Goal: Information Seeking & Learning: Learn about a topic

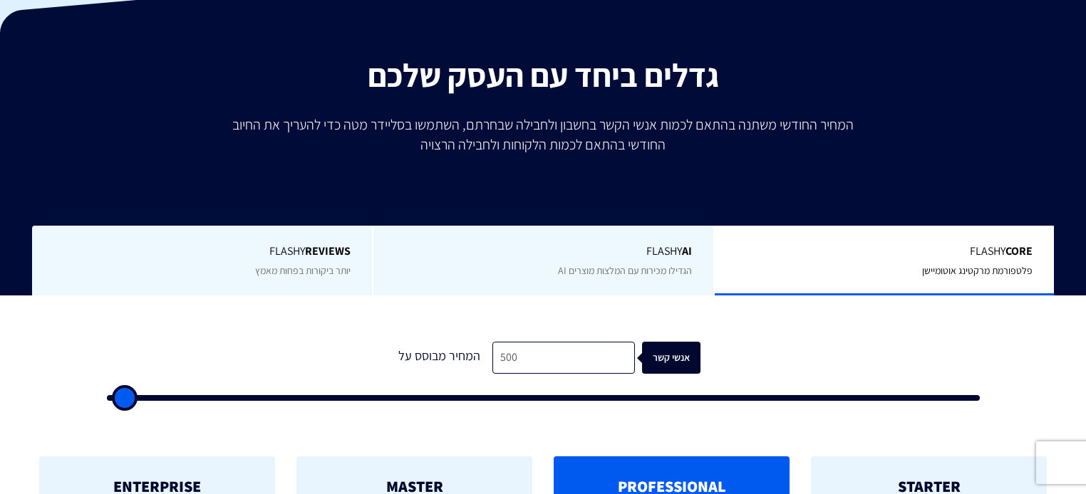
scroll to position [228, 0]
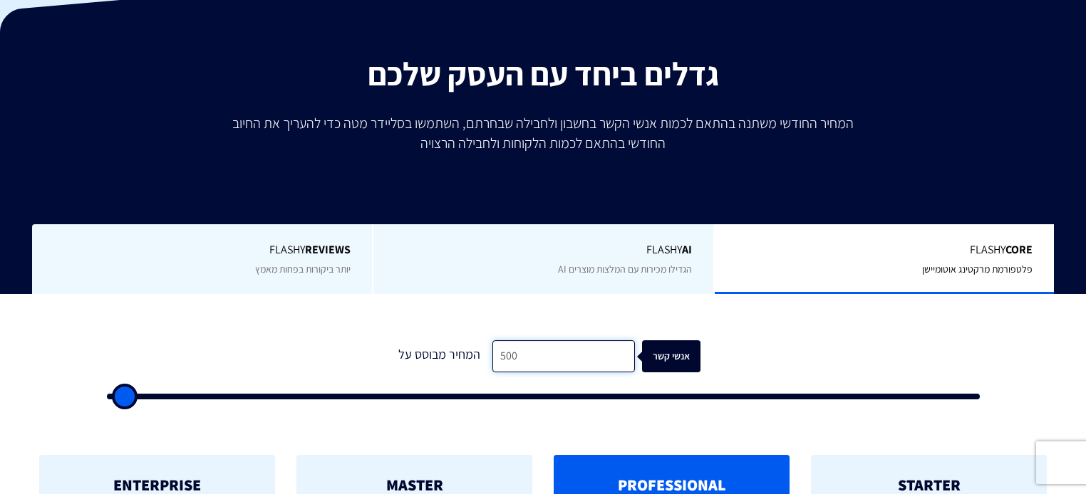
drag, startPoint x: 532, startPoint y: 336, endPoint x: 425, endPoint y: 336, distance: 106.9
click at [425, 341] on div "המחיר מבוסס על 500 אנשי קשר" at bounding box center [542, 357] width 315 height 32
click at [560, 341] on input "500" at bounding box center [563, 357] width 142 height 32
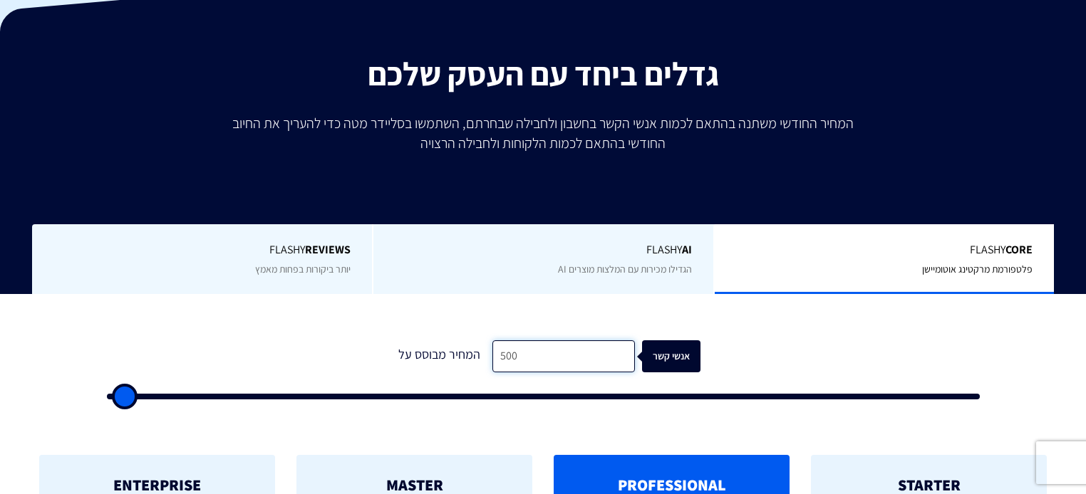
click at [560, 341] on input "500" at bounding box center [563, 357] width 142 height 32
click at [553, 341] on input "500" at bounding box center [563, 357] width 142 height 32
click at [309, 341] on form "1 המחיר מבוסס על 500 אנשי קשר" at bounding box center [543, 370] width 873 height 59
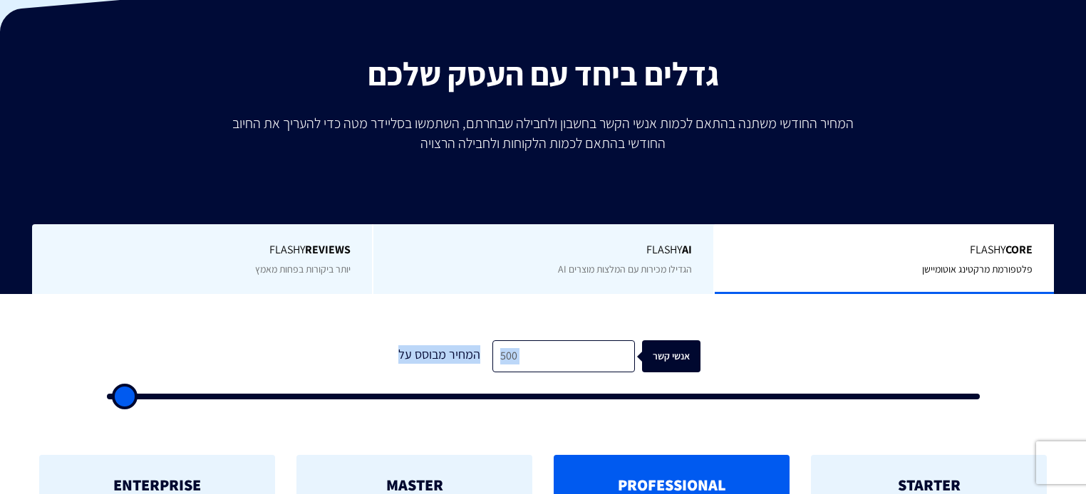
drag, startPoint x: 302, startPoint y: 331, endPoint x: 621, endPoint y: 306, distance: 320.2
click at [626, 305] on div "1 המחיר מבוסס על 500 אנשי קשר" at bounding box center [543, 366] width 901 height 122
click at [618, 307] on div "1 המחיר מבוסס על 500 אנשי קשר" at bounding box center [543, 366] width 901 height 122
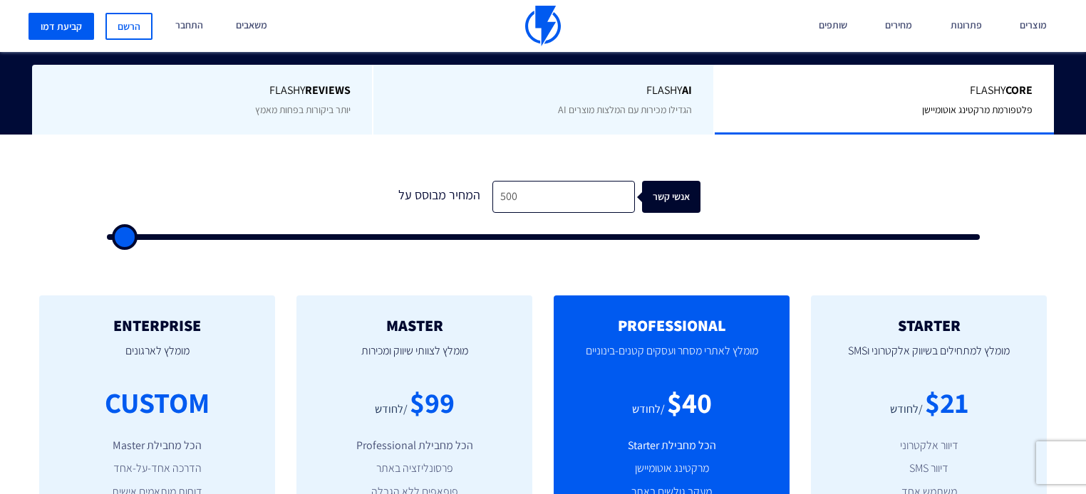
scroll to position [399, 0]
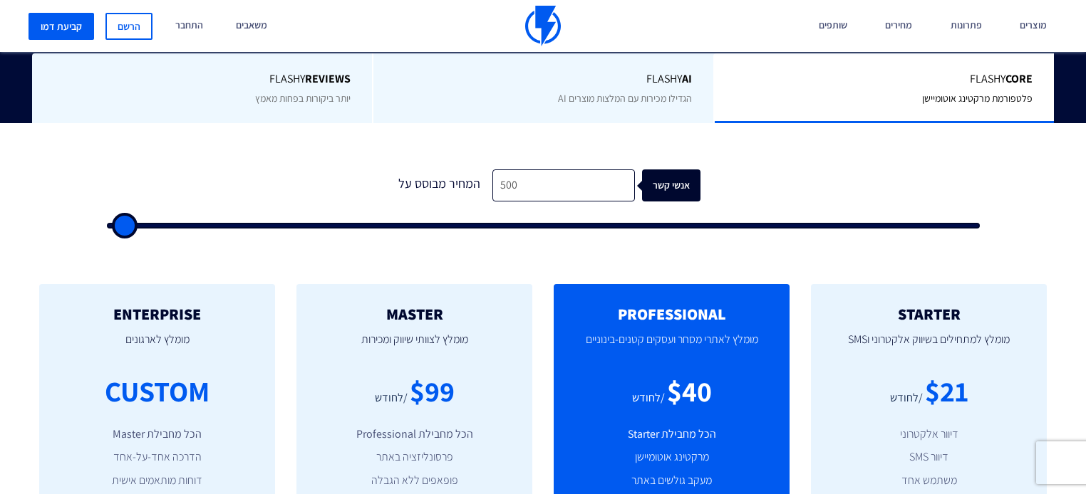
type input "1,000"
type input "1000"
type input "1,500"
type input "1500"
type input "2,500"
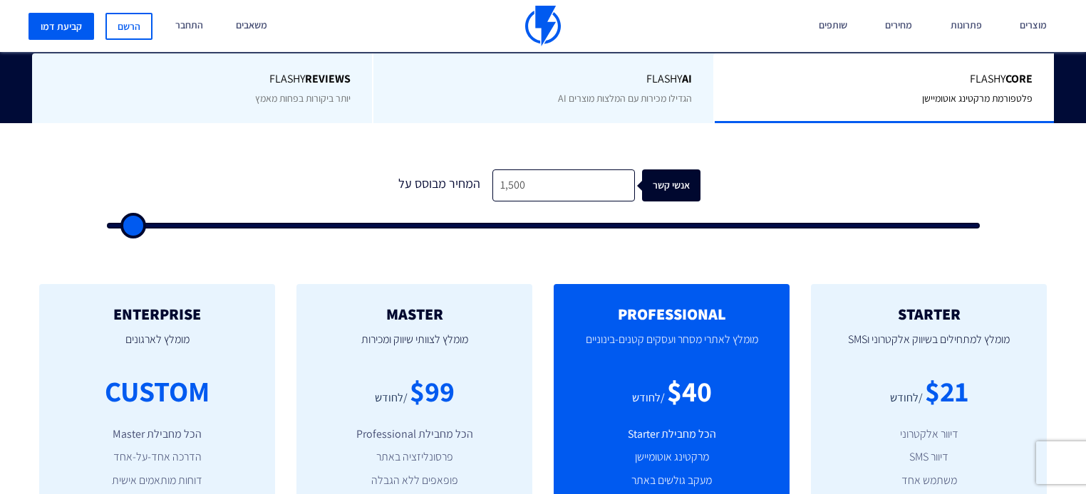
type input "2500"
type input "4,000"
type input "4000"
type input "6,000"
type input "6000"
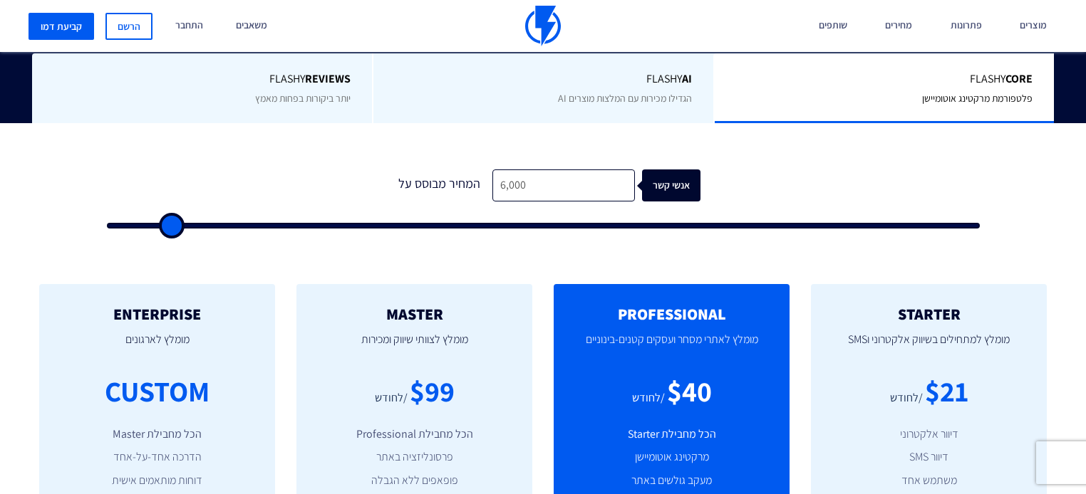
type input "8,500"
type input "8500"
type input "10,500"
type input "10500"
type input "14,000"
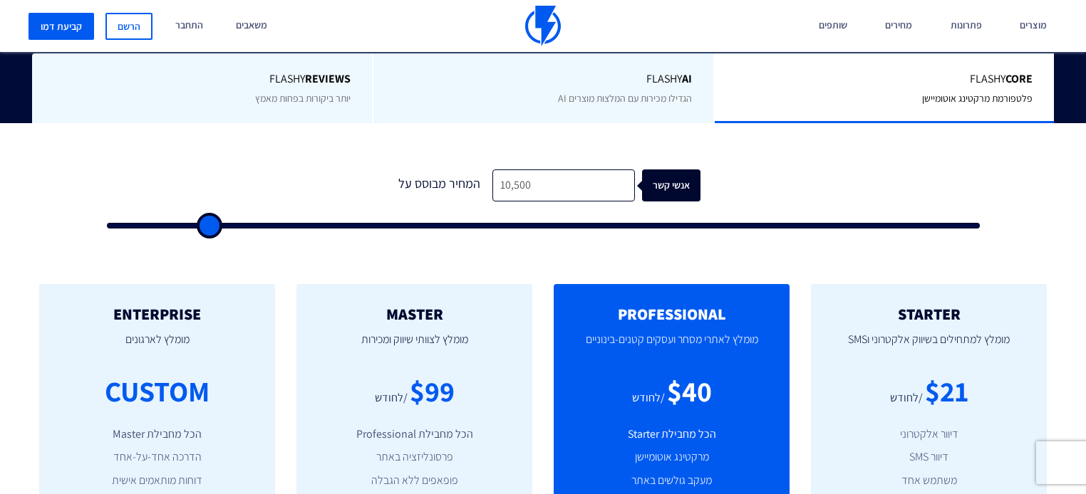
type input "14000"
type input "17,000"
type input "17000"
type input "20,500"
type input "20500"
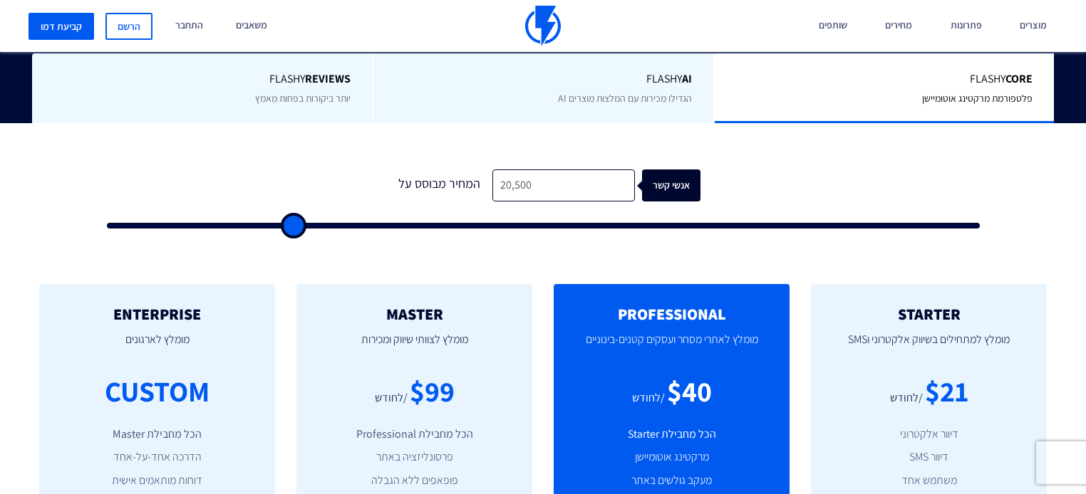
type input "23,000"
type input "23000"
type input "29,500"
type input "29500"
type input "31,500"
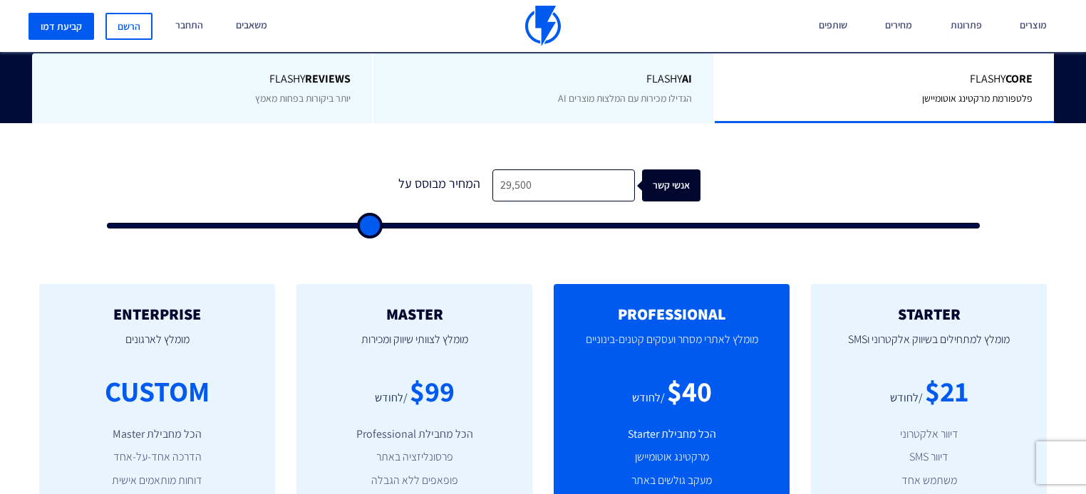
type input "31500"
type input "34,000"
type input "34000"
type input "38,000"
type input "38000"
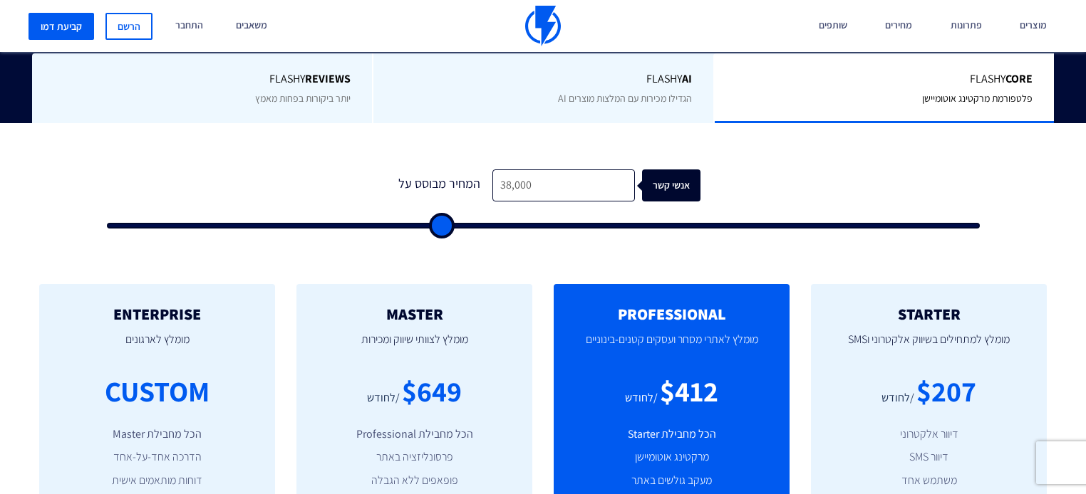
type input "41,500"
type input "41500"
type input "49,000"
type input "49000"
type input "53,500"
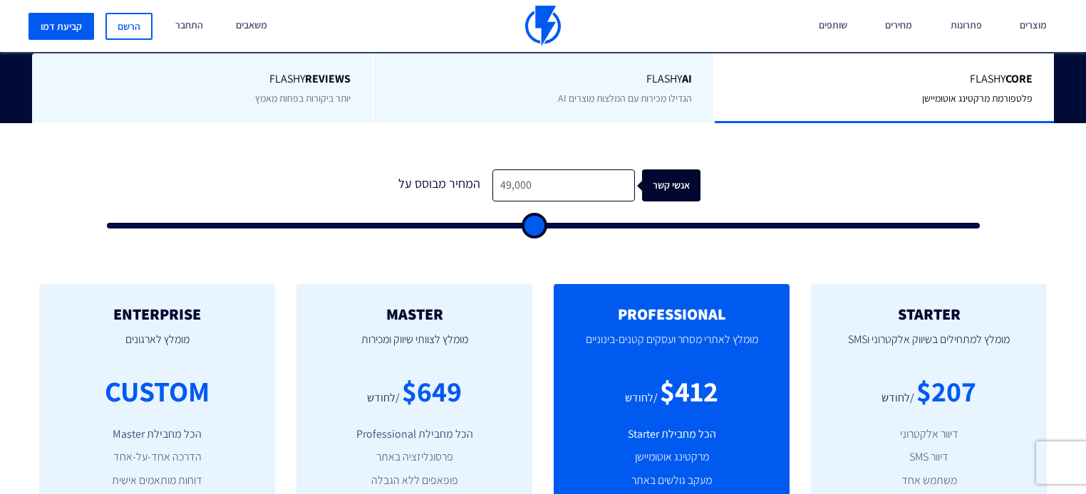
type input "53500"
type input "57,500"
type input "57500"
type input "63,000"
type input "63000"
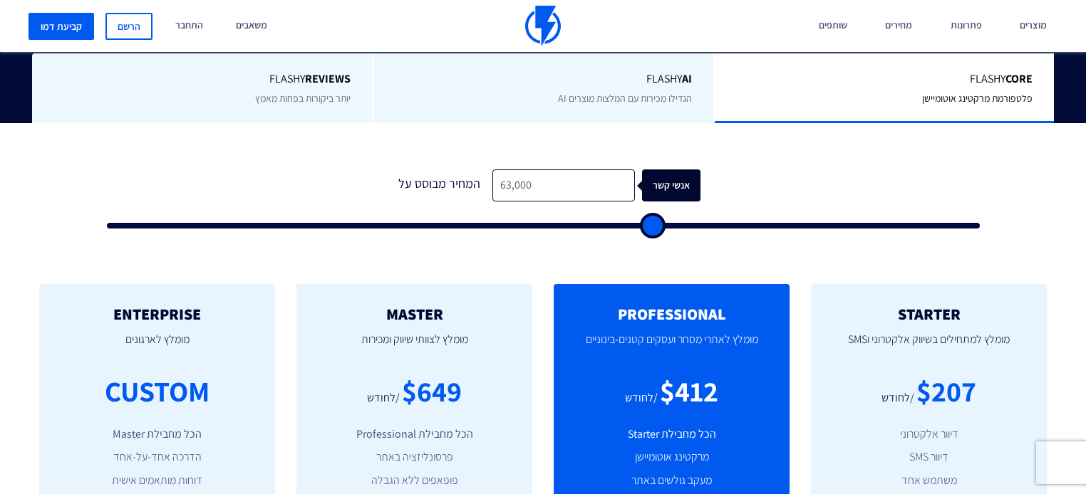
type input "67,500"
type input "67500"
type input "73,000"
type input "73000"
type input "78,500"
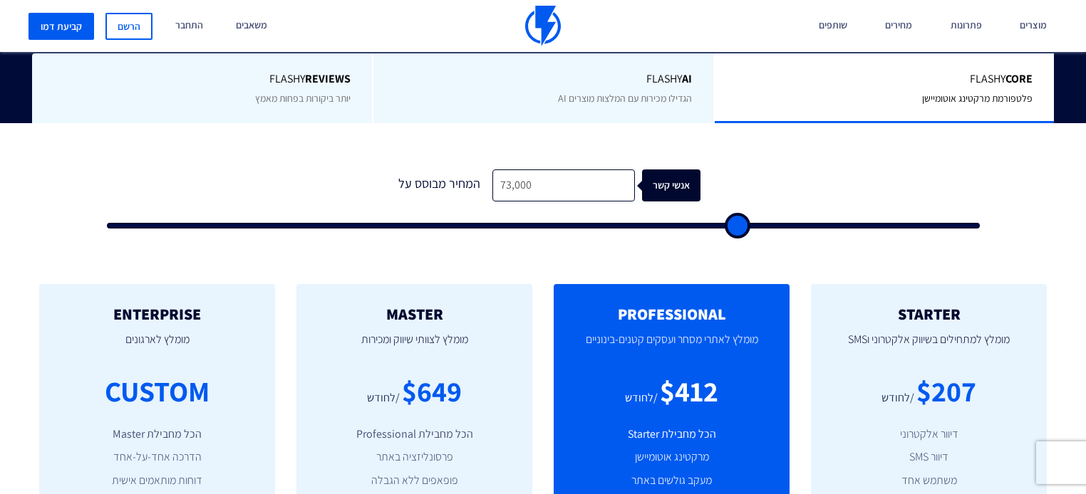
type input "78500"
type input "84,500"
type input "84500"
type input "89,500"
type input "89500"
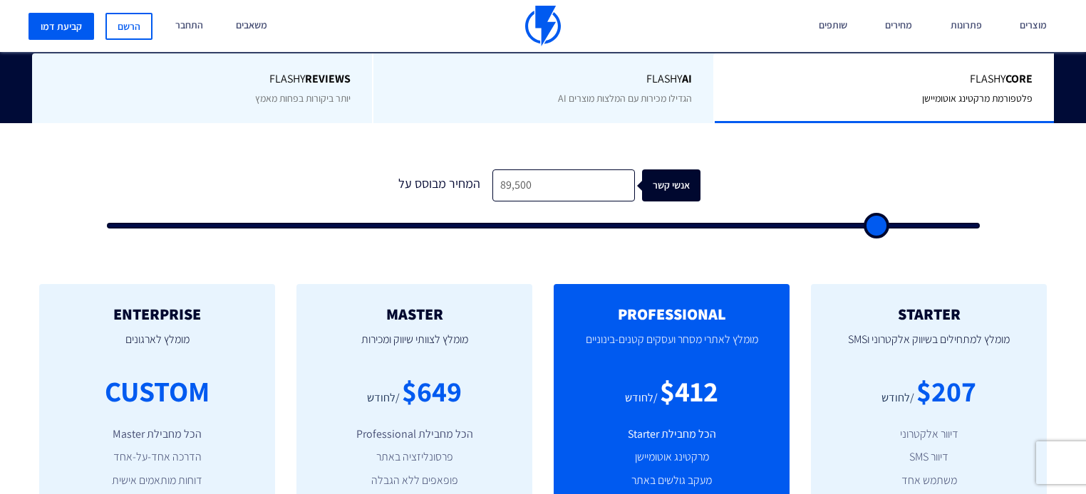
type input "94,000"
type input "94000"
type input "99,500"
type input "99500"
type input "100,000"
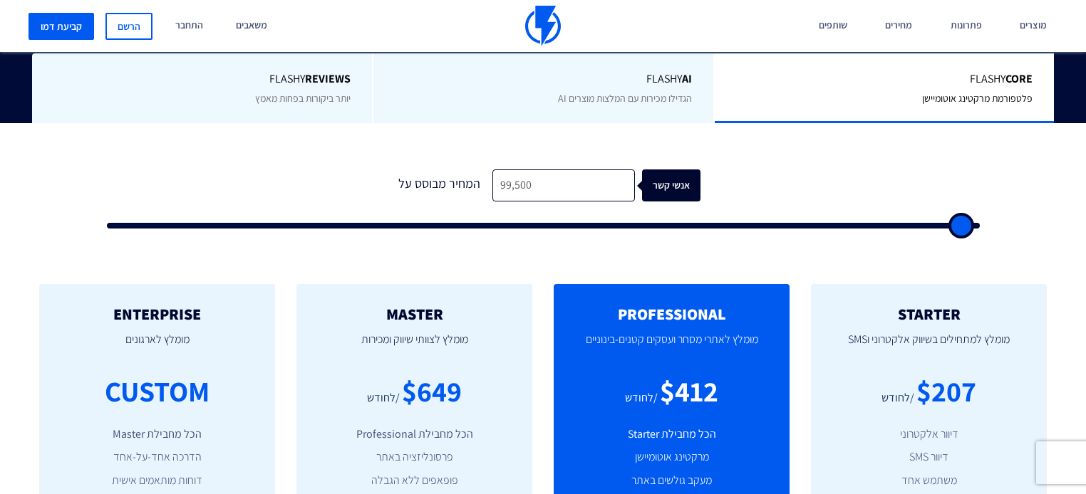
type input "100000"
type input "97,500"
type input "97500"
type input "91,500"
type input "91500"
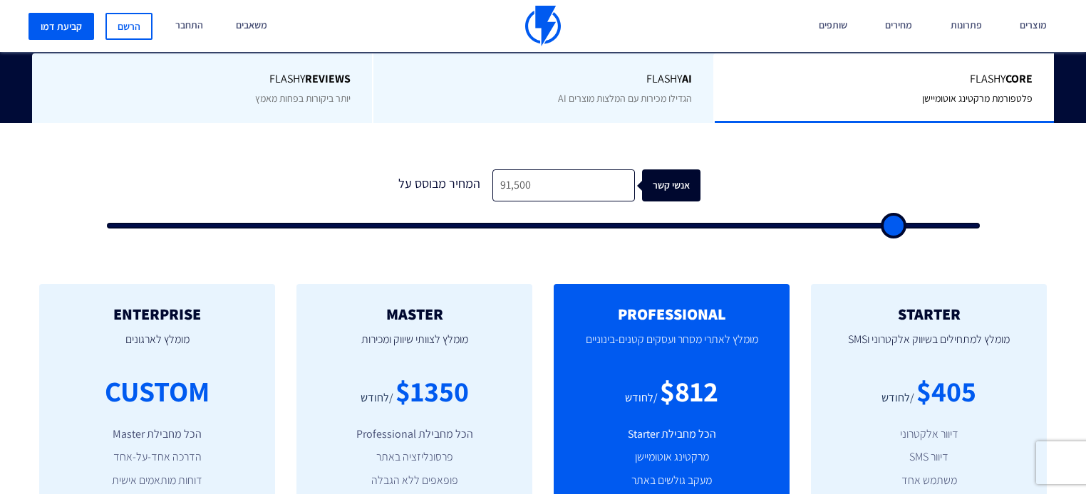
type input "85,500"
type input "85500"
type input "78,500"
type input "78500"
type input "72,500"
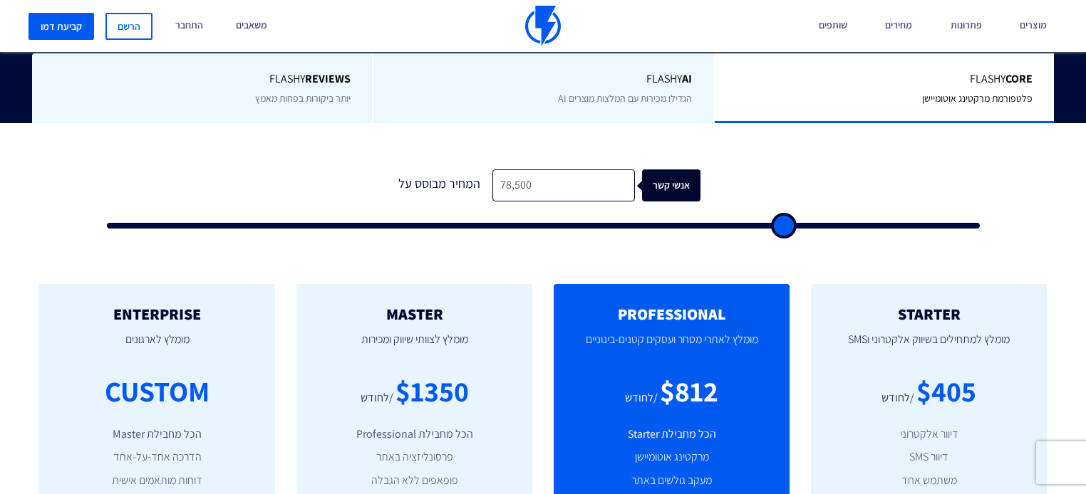
type input "72500"
type input "65,000"
type input "65000"
type input "57,500"
type input "57500"
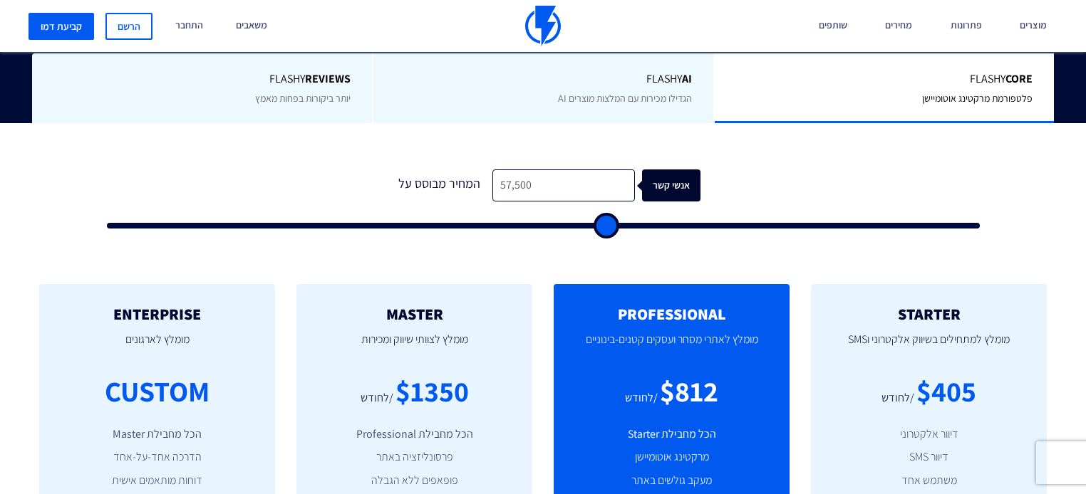
type input "50,500"
type input "50500"
type input "43,500"
type input "43500"
type input "36,500"
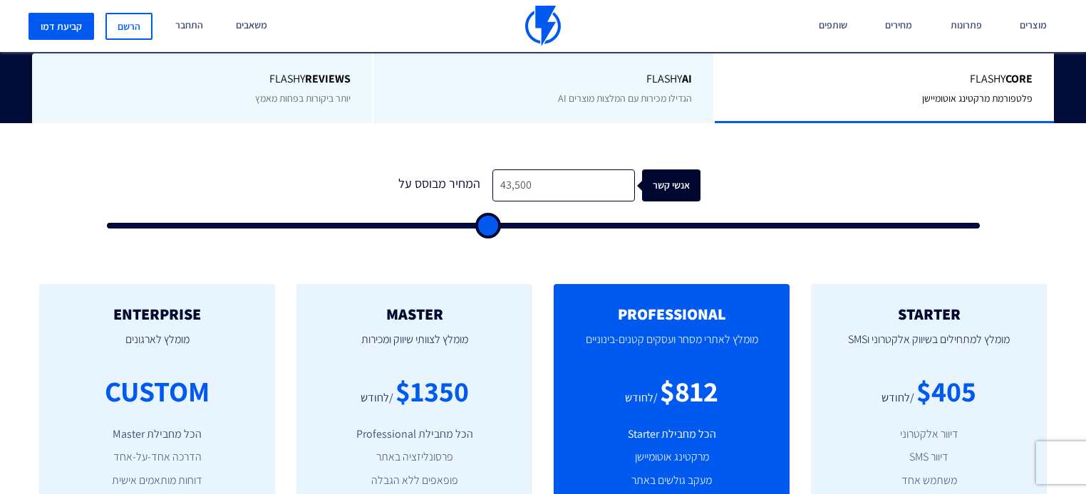
type input "36500"
type input "29,500"
type input "29500"
type input "23,500"
type input "23500"
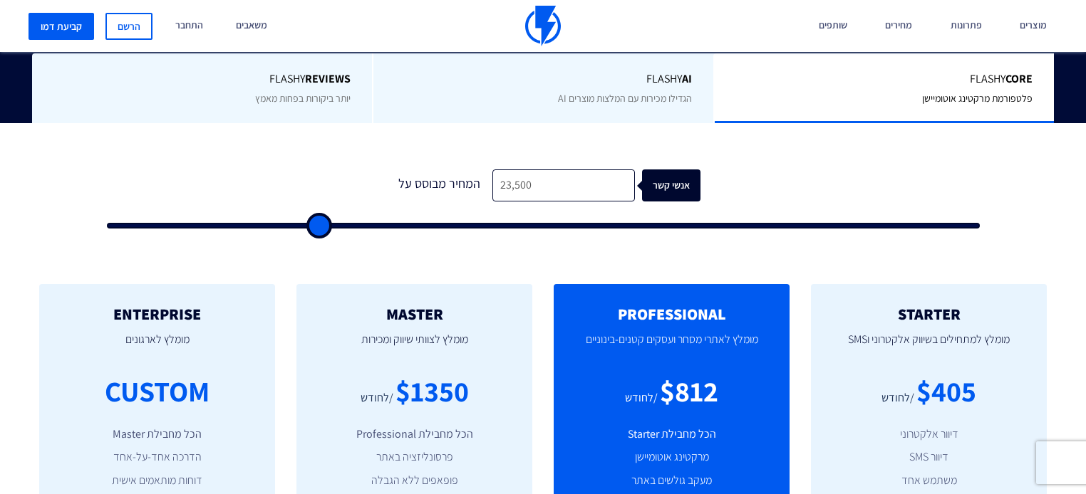
type input "16,500"
type input "16500"
type input "10,500"
type input "10500"
type input "3,500"
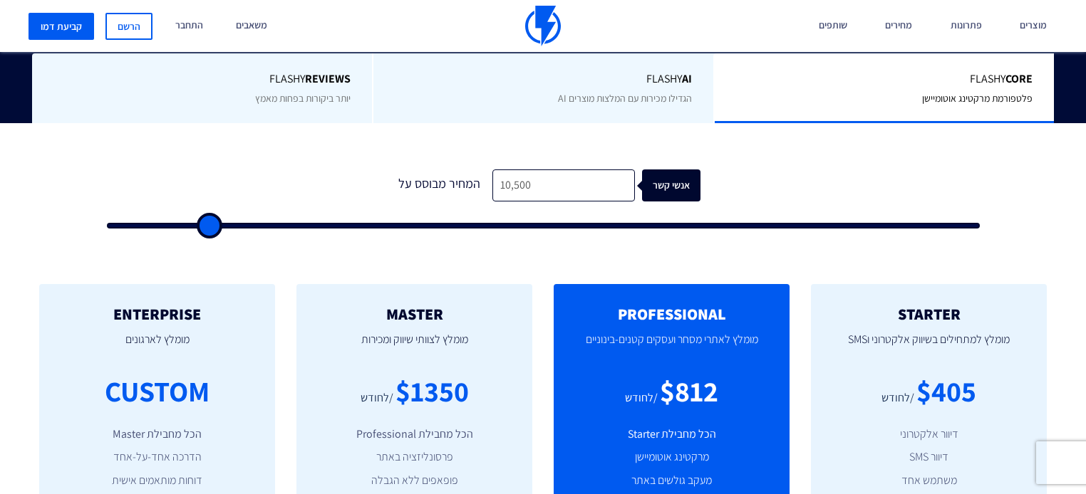
type input "3500"
type input "500"
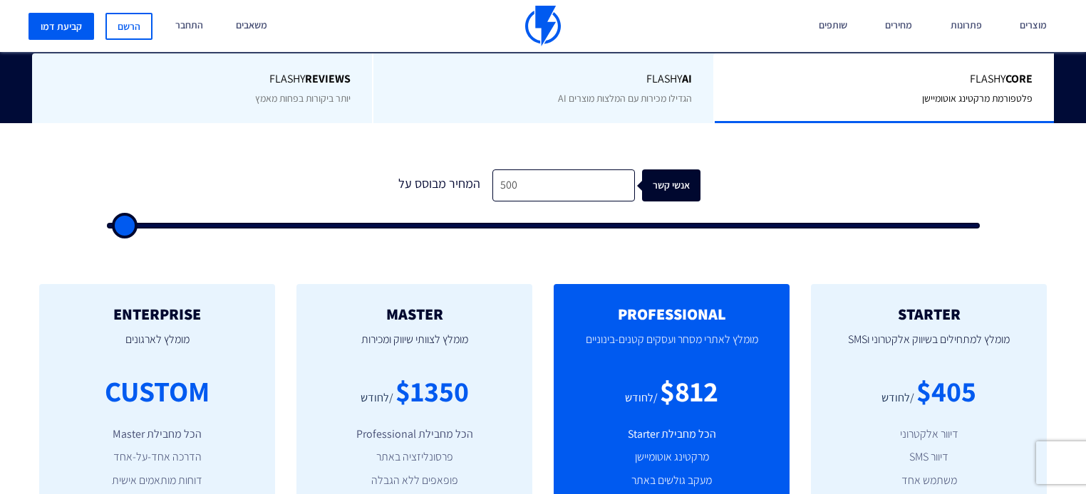
type input "500"
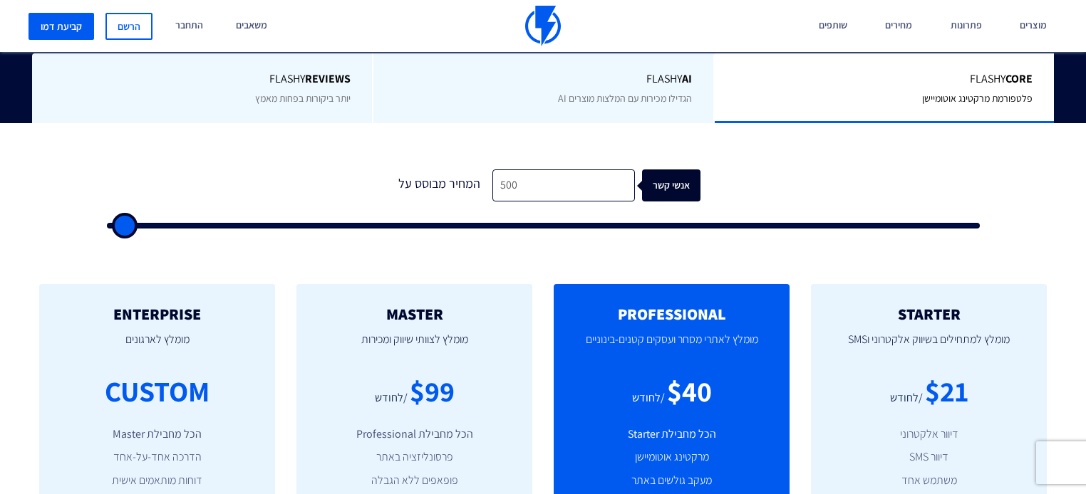
type input "500"
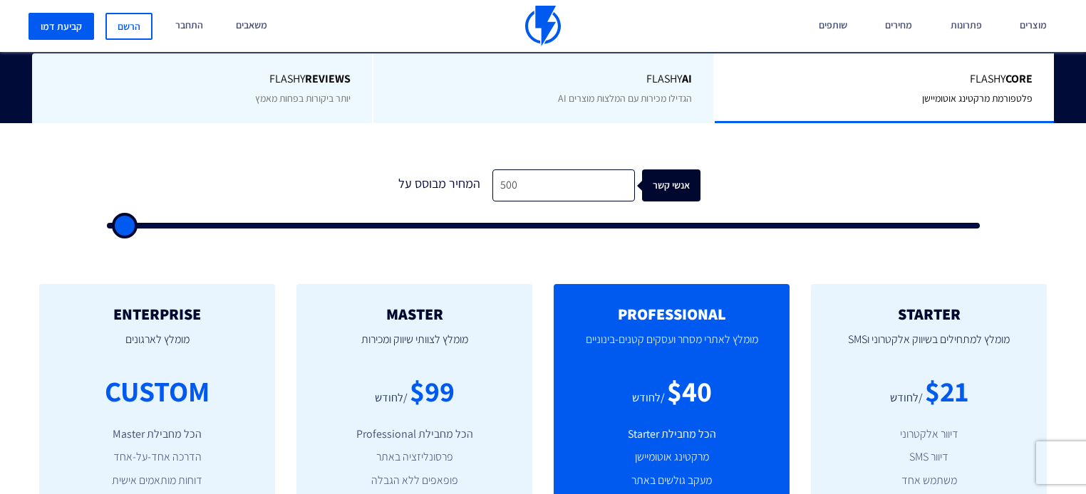
type input "500"
type input "4,500"
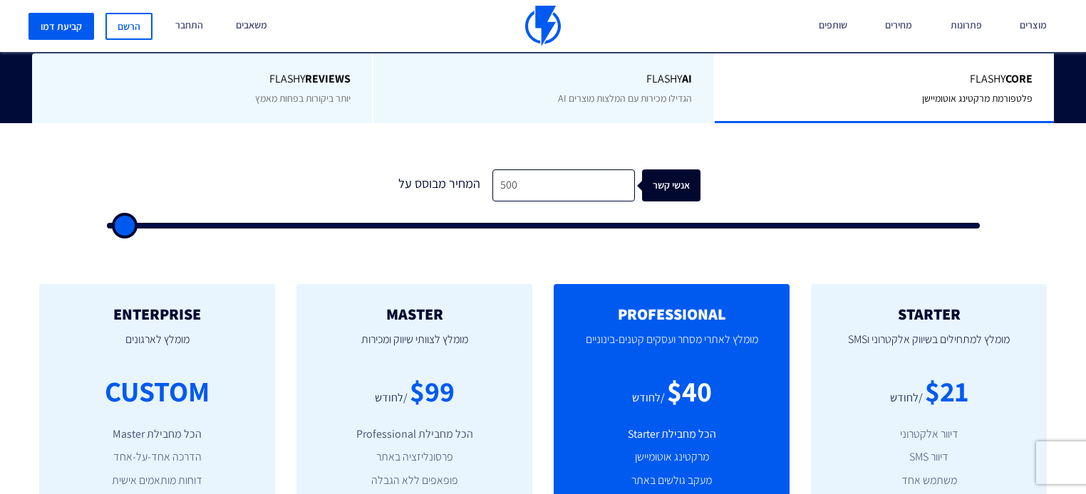
type input "4500"
type input "10,500"
type input "10500"
type input "17,500"
type input "17500"
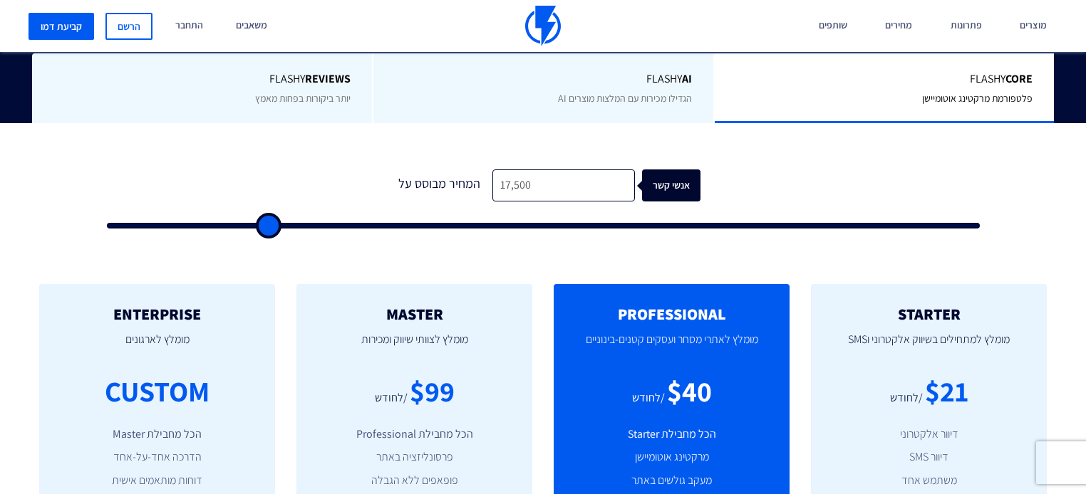
type input "24,500"
type input "24500"
type input "33,500"
type input "33500"
type input "37,000"
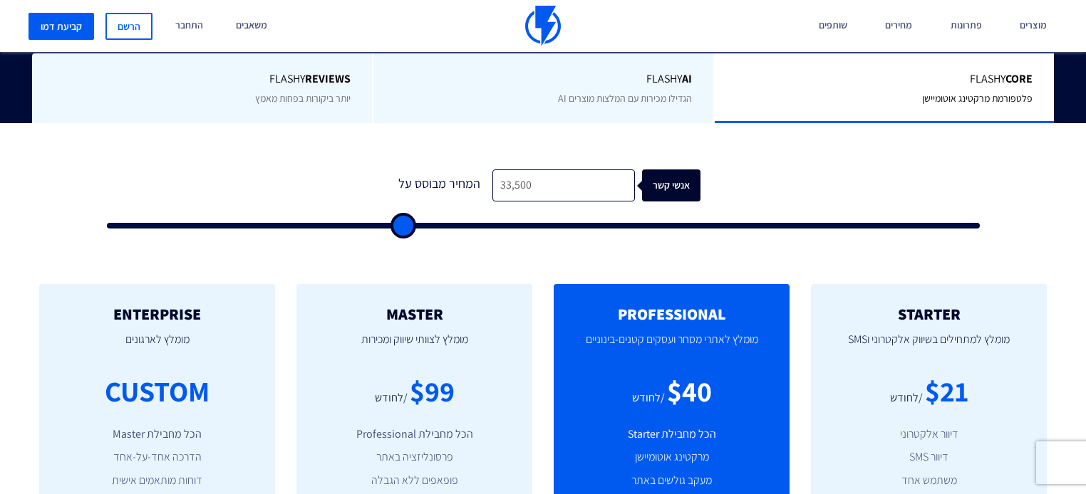
type input "37000"
type input "46,000"
type input "46000"
type input "56,000"
type input "56000"
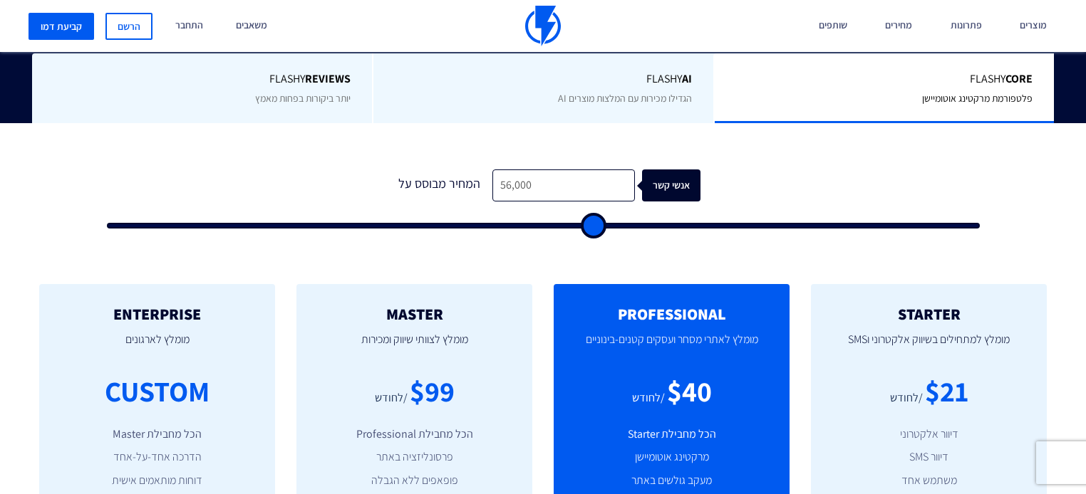
type input "65,000"
type input "65000"
type input "93,500"
type input "93500"
type input "100,000"
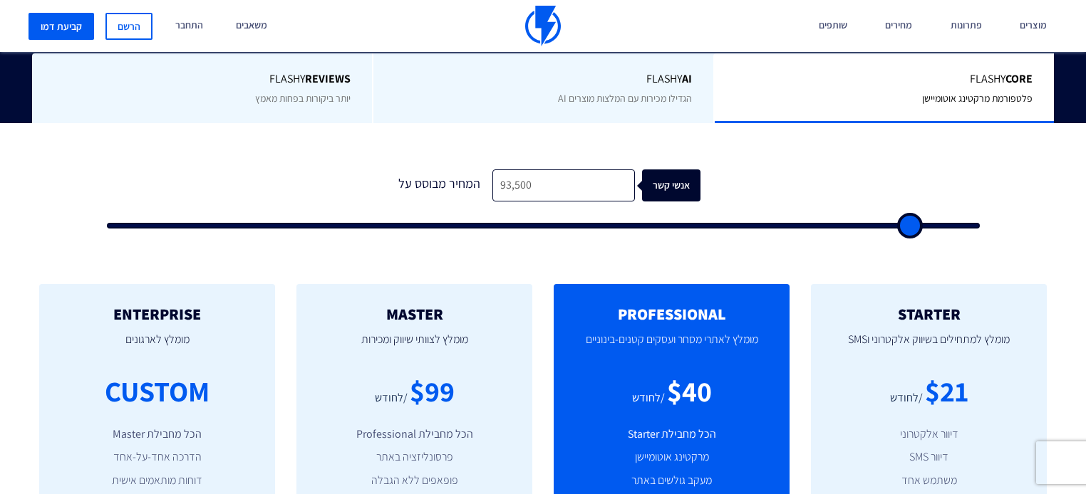
type input "100000"
type input "98,000"
type input "98000"
type input "92,000"
type input "92000"
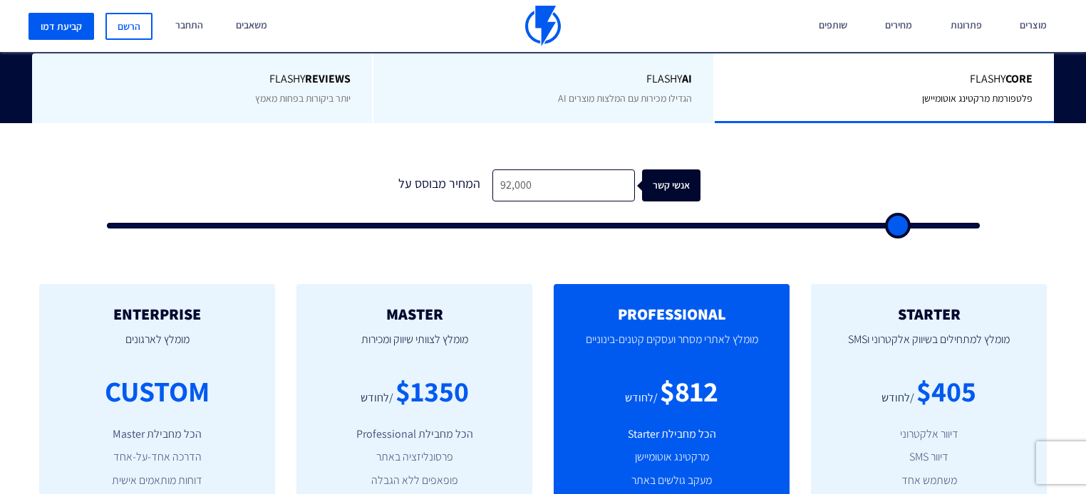
type input "85,500"
type input "85500"
type input "78,000"
type input "78000"
type input "61,500"
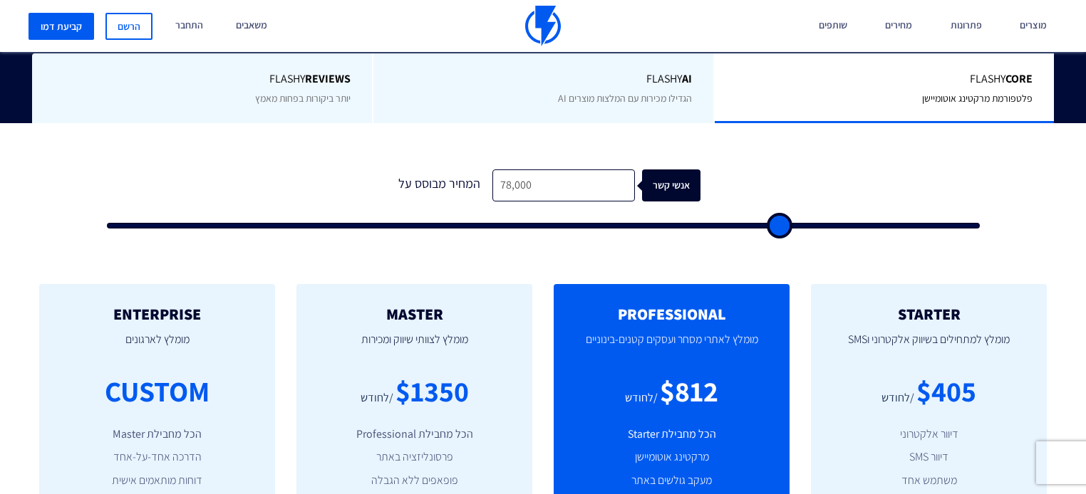
type input "61500"
type input "44,000"
type input "44000"
type input "35,500"
type input "35500"
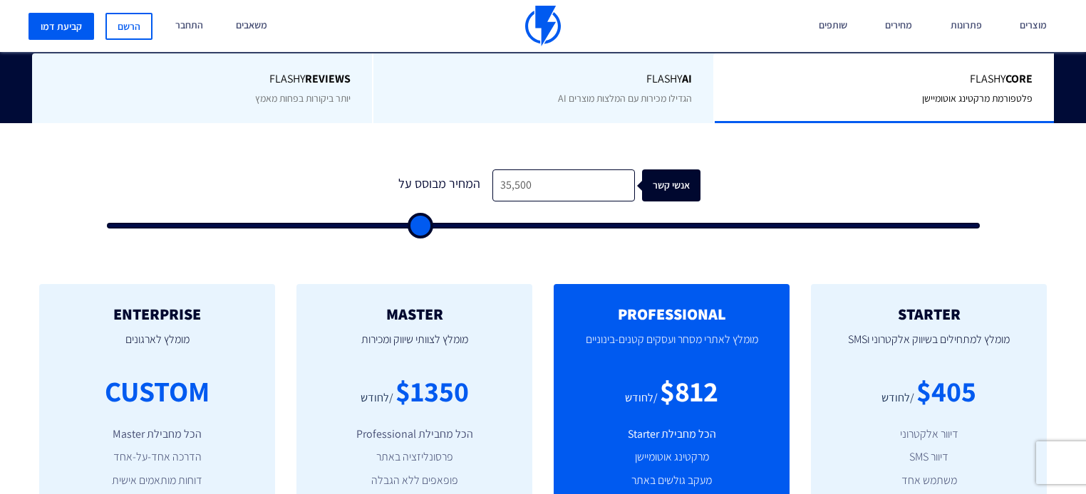
type input "27,500"
type input "27500"
type input "20,000"
type input "20000"
type input "12,000"
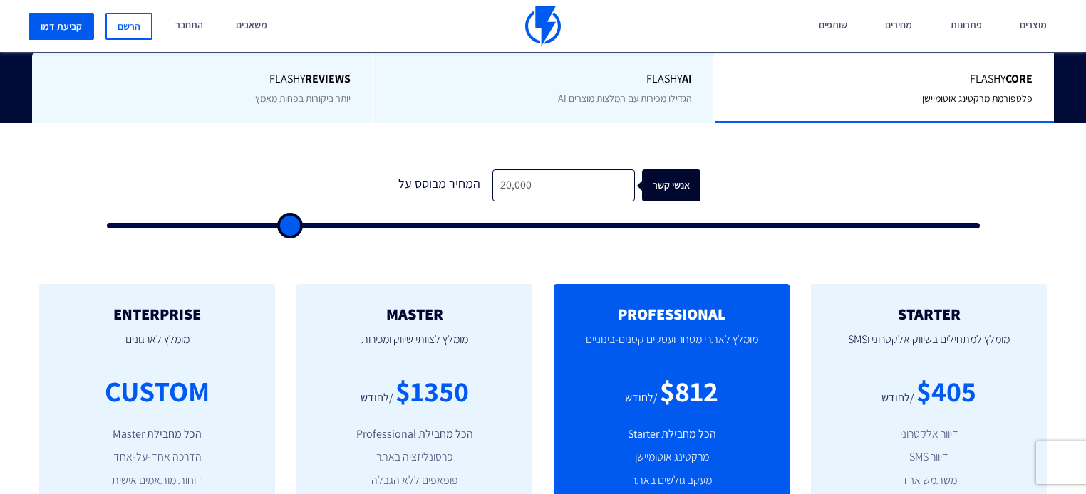
type input "12000"
type input "4,500"
type input "4500"
type input "500"
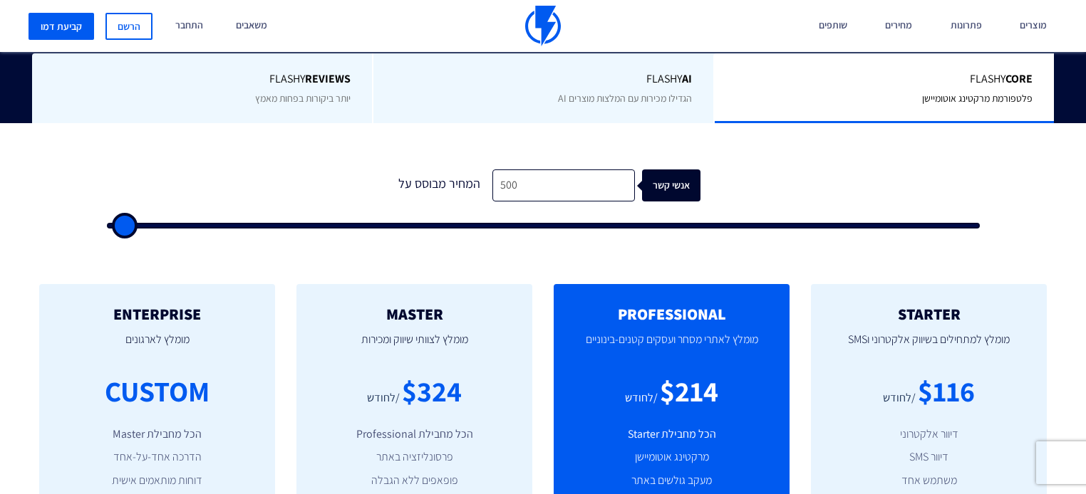
type input "500"
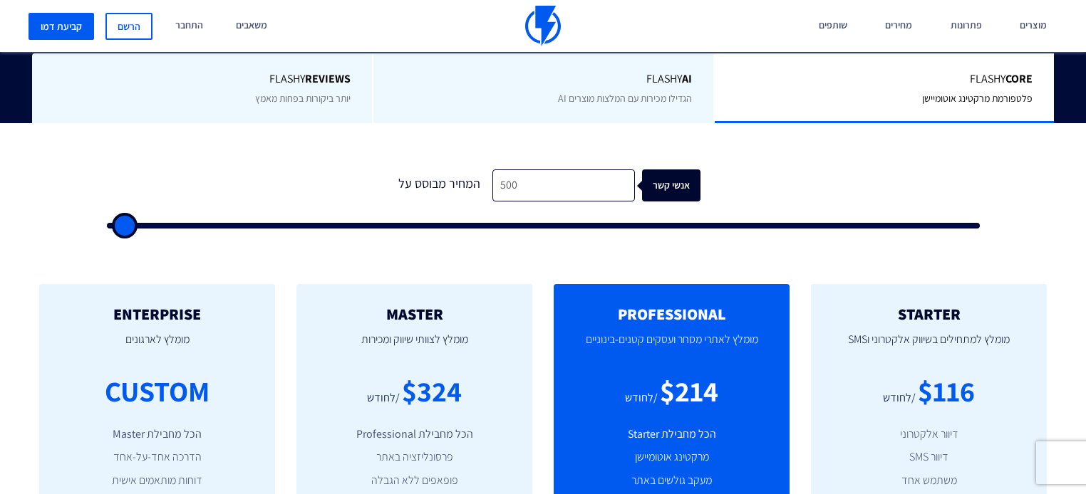
type input "500"
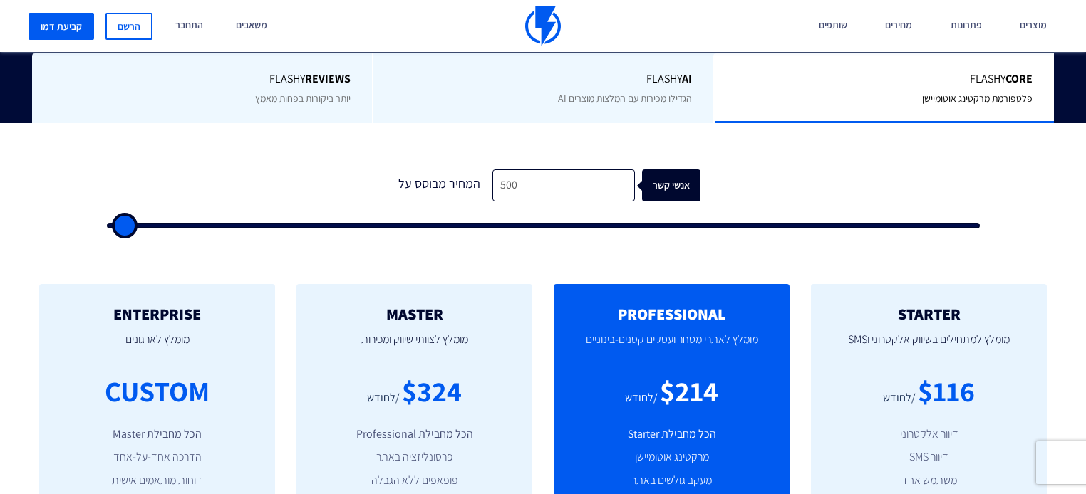
type input "500"
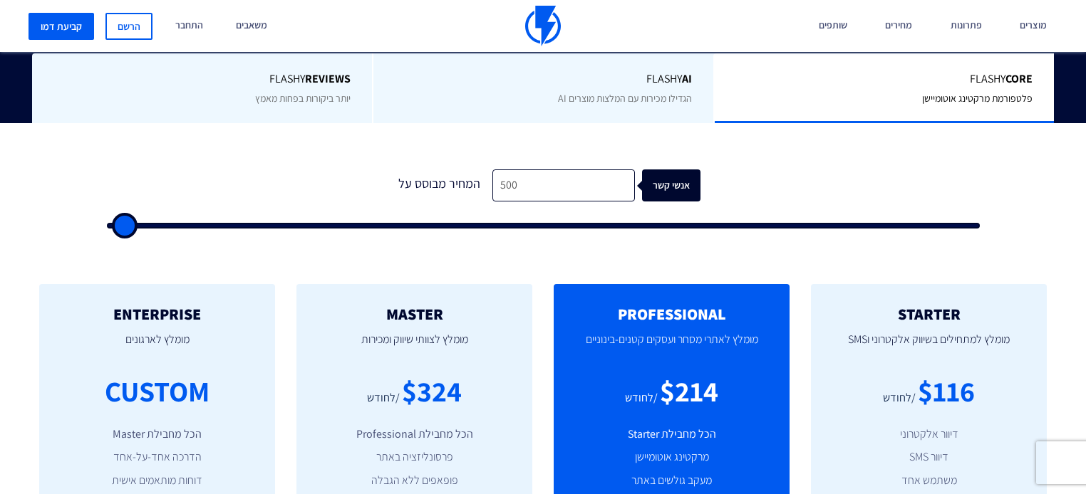
type input "500"
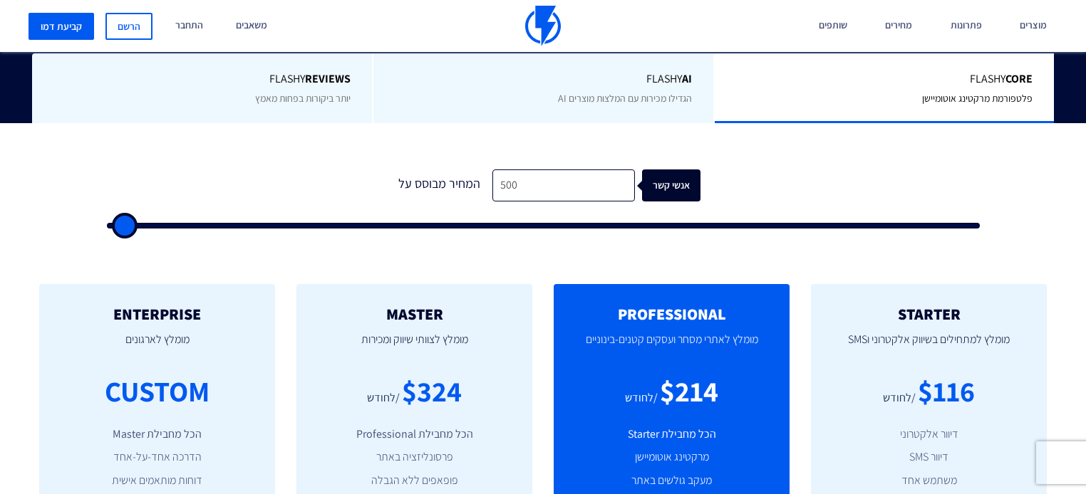
type input "500"
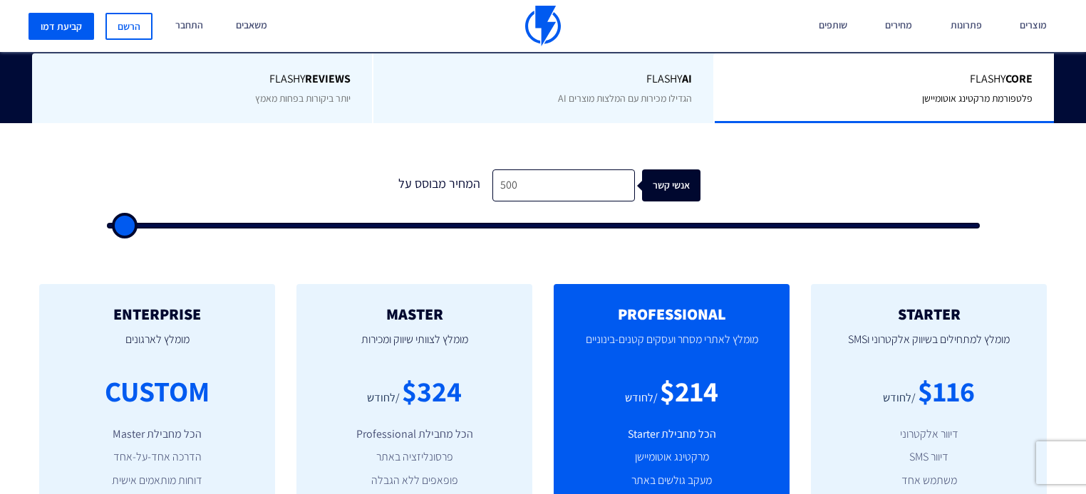
type input "500"
type input "1,000"
type input "1000"
type input "7,500"
type input "7500"
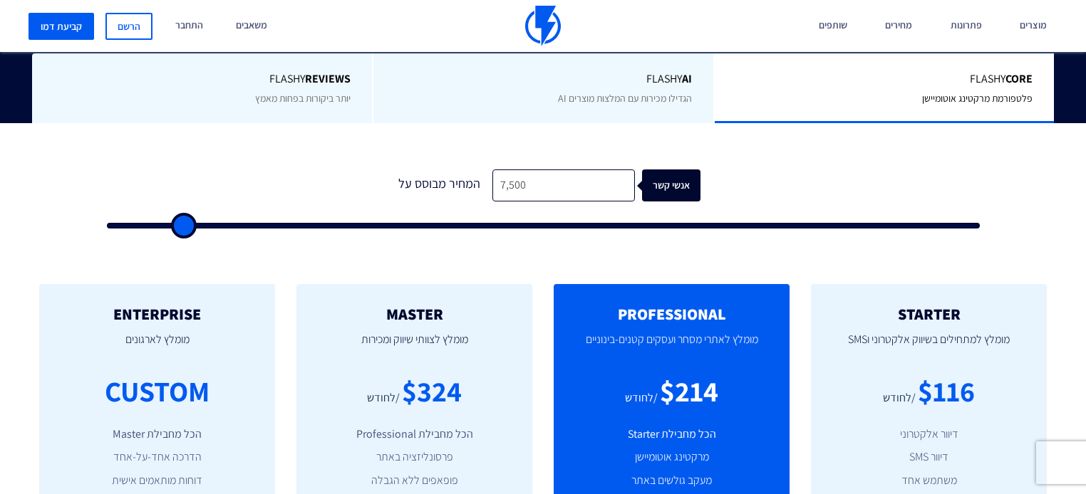
type input "13,500"
type input "13500"
type input "21,500"
type input "21500"
type input "29,500"
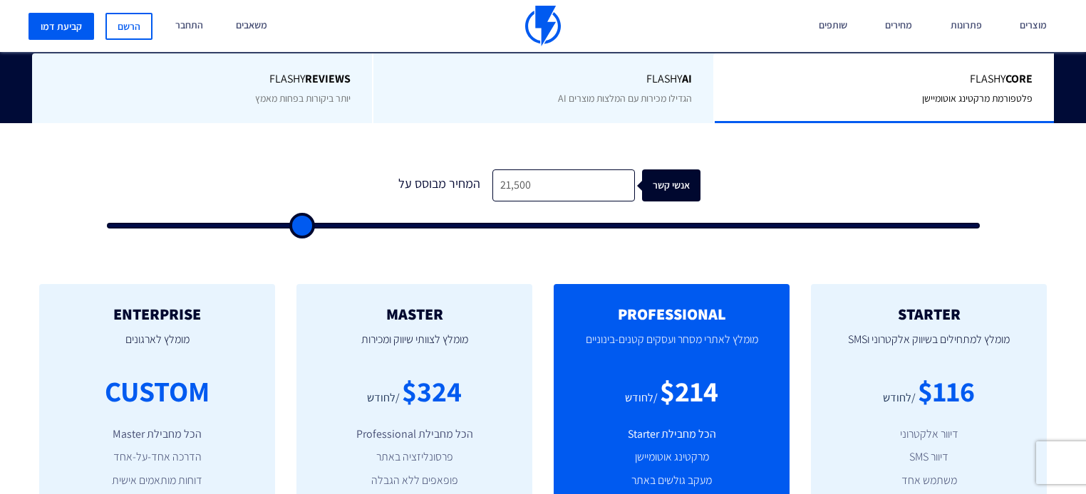
type input "29500"
type input "37,500"
type input "37500"
type input "46,000"
type input "46000"
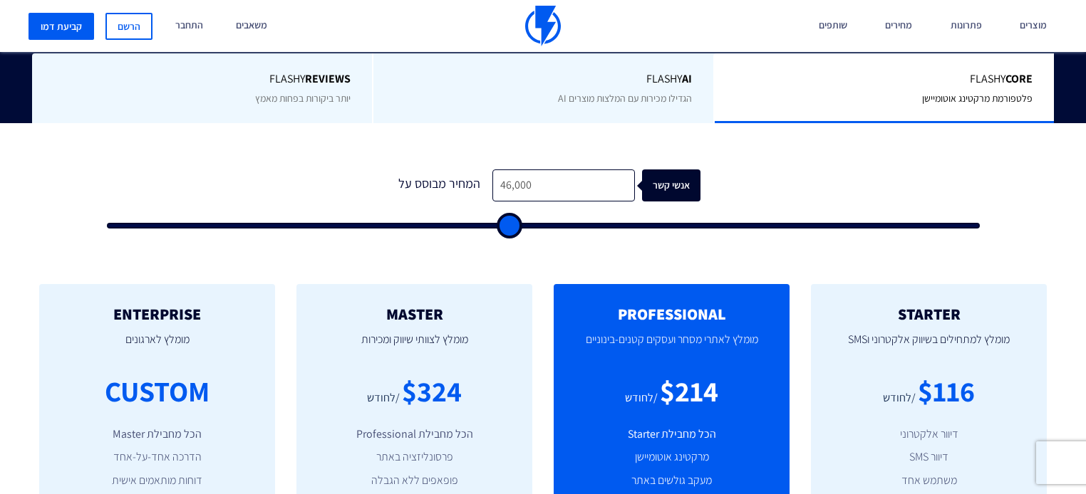
type input "54,000"
type input "54000"
type input "62,000"
type input "62000"
type input "70,000"
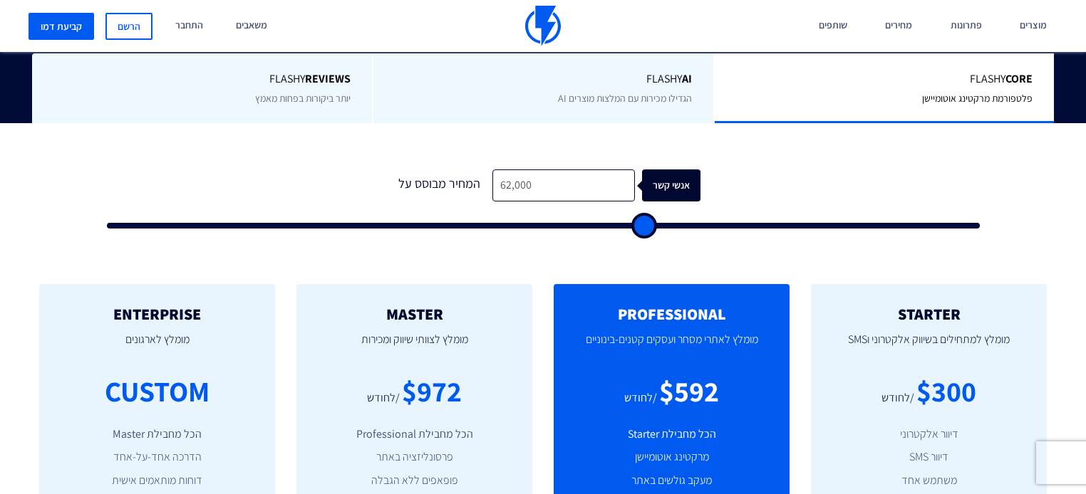
type input "70000"
type input "77,000"
type input "77000"
type input "84,000"
type input "84000"
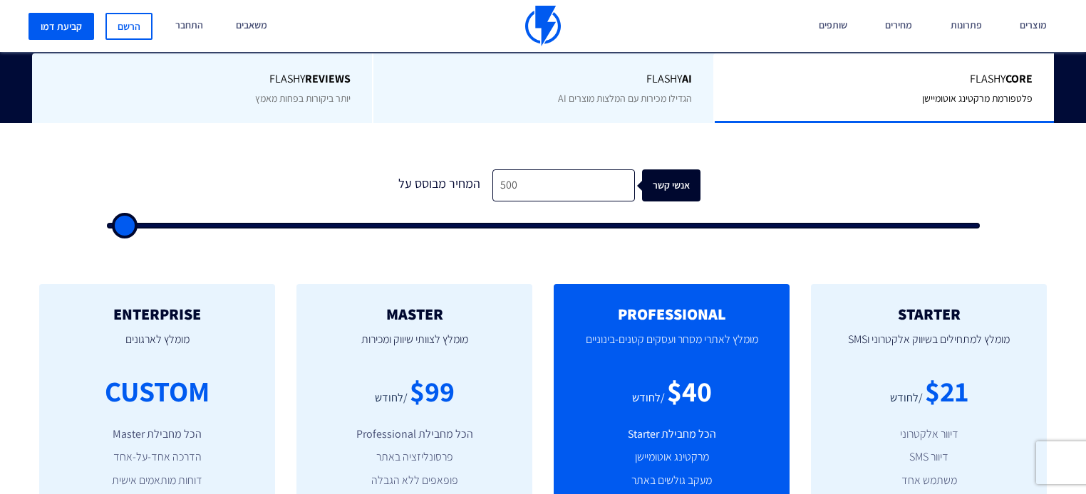
drag, startPoint x: 125, startPoint y: 185, endPoint x: 149, endPoint y: 196, distance: 26.1
click at [107, 227] on input "range" at bounding box center [543, 226] width 873 height 6
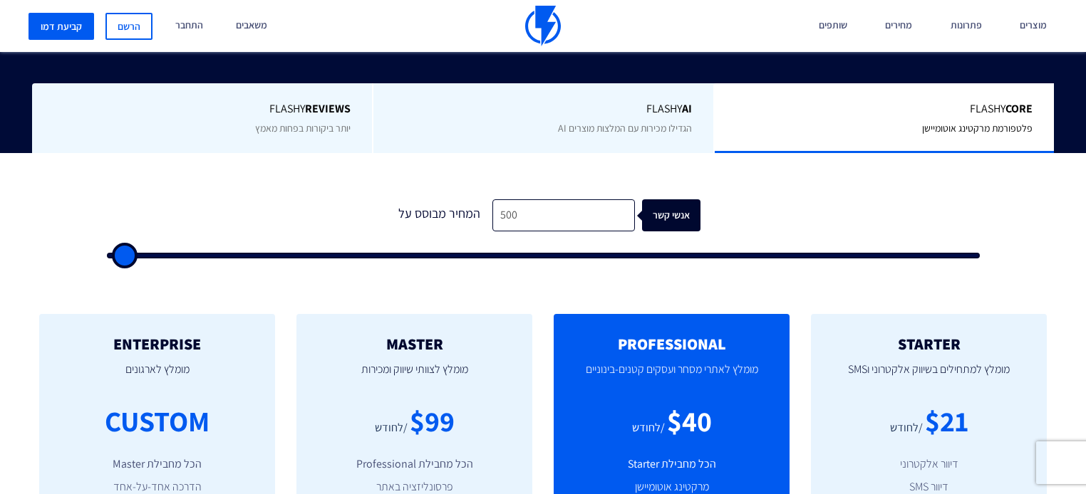
scroll to position [456, 0]
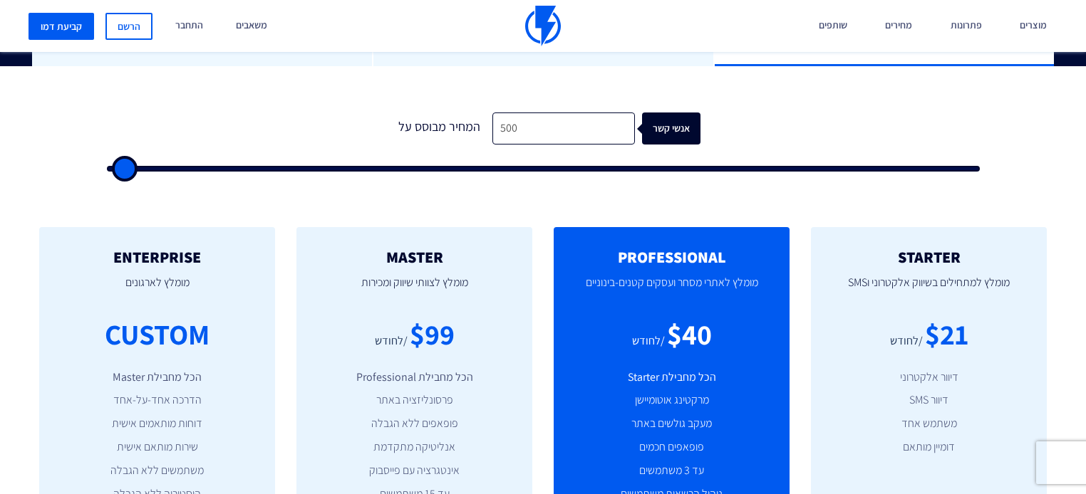
drag, startPoint x: 130, startPoint y: 150, endPoint x: 16, endPoint y: 204, distance: 125.6
click at [107, 172] on input "range" at bounding box center [543, 169] width 873 height 6
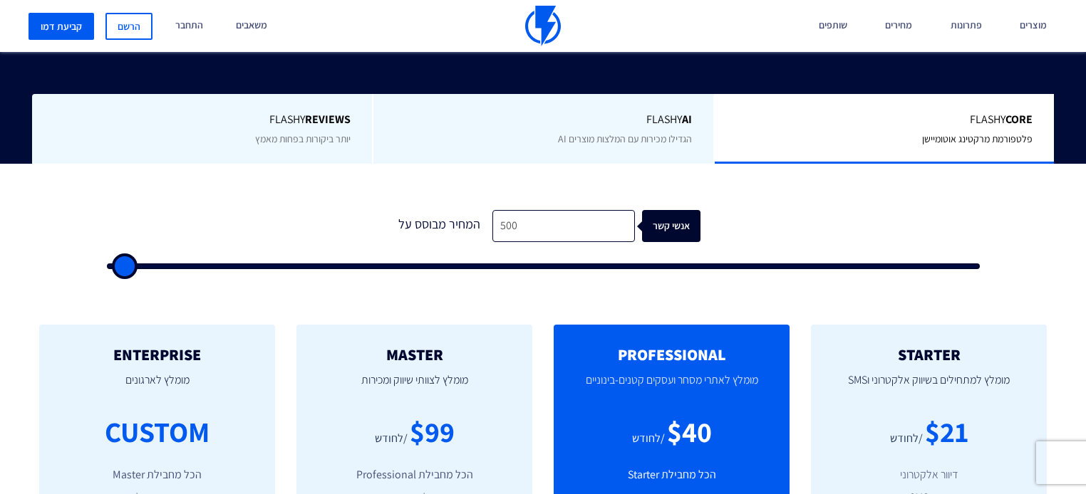
scroll to position [342, 0]
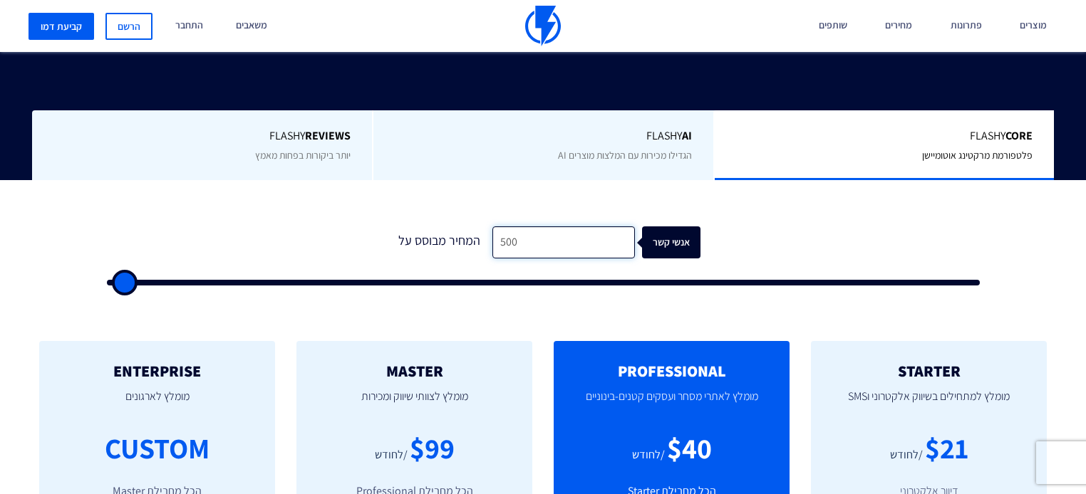
click at [548, 227] on input "500" at bounding box center [563, 243] width 142 height 32
click at [527, 227] on input "500" at bounding box center [563, 243] width 142 height 32
click at [526, 227] on input "500" at bounding box center [563, 243] width 142 height 32
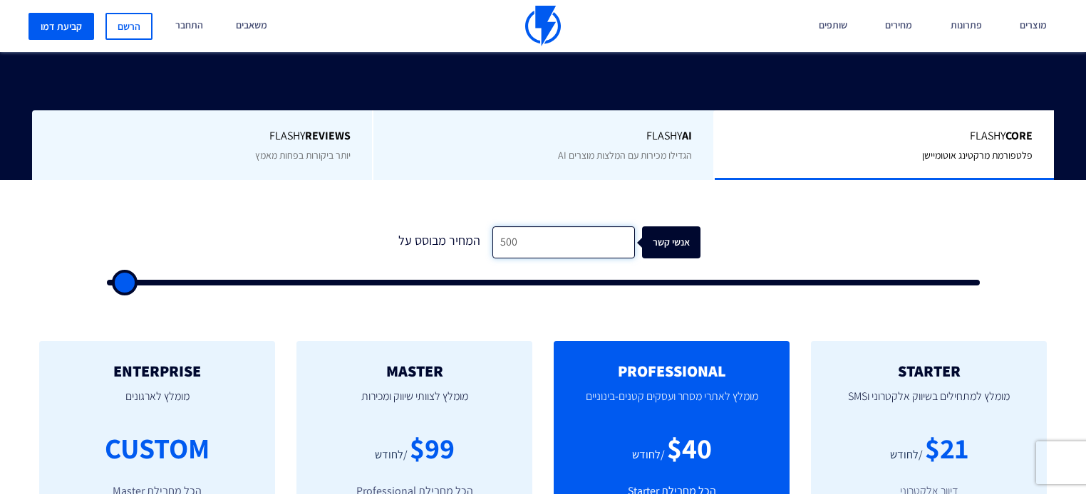
click at [525, 227] on input "500" at bounding box center [563, 243] width 142 height 32
drag, startPoint x: 507, startPoint y: 217, endPoint x: 500, endPoint y: 219, distance: 7.3
click at [504, 227] on input "500" at bounding box center [563, 243] width 142 height 32
click at [499, 227] on input "500" at bounding box center [563, 243] width 142 height 32
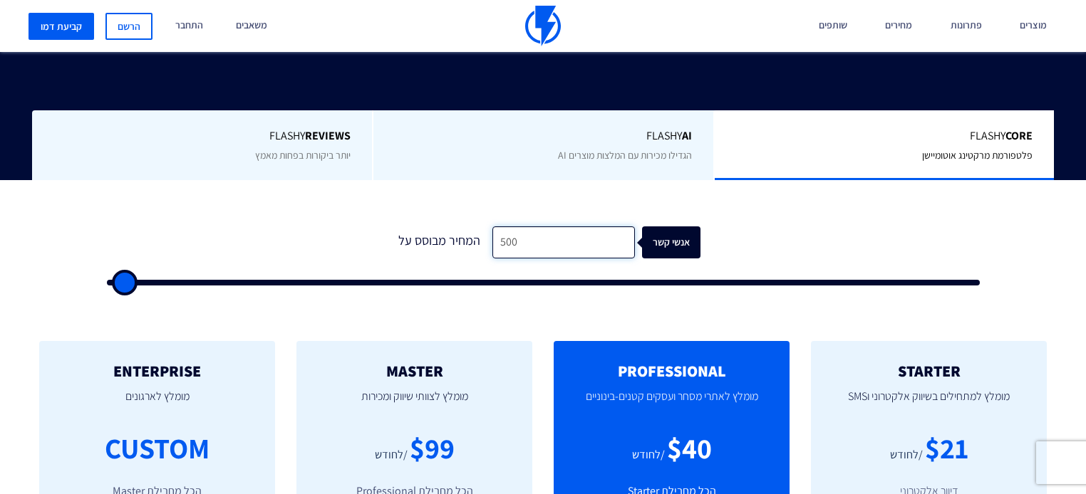
click at [499, 227] on input "500" at bounding box center [563, 243] width 142 height 32
click at [504, 227] on input "500" at bounding box center [563, 243] width 142 height 32
click at [502, 227] on input "500" at bounding box center [563, 243] width 142 height 32
click at [495, 227] on input "500" at bounding box center [563, 243] width 142 height 32
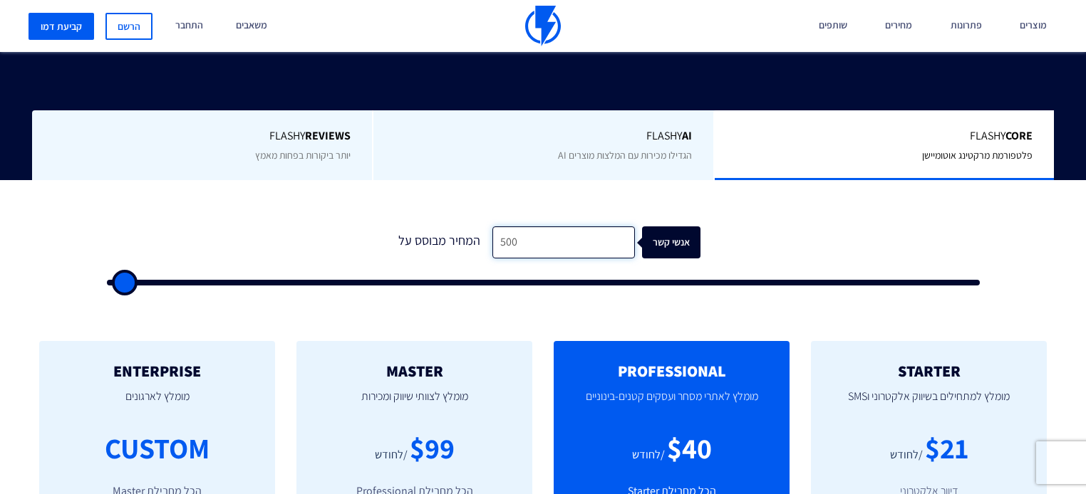
click at [495, 227] on input "500" at bounding box center [563, 243] width 142 height 32
click at [498, 227] on input "500" at bounding box center [563, 243] width 142 height 32
click at [501, 227] on input "500" at bounding box center [563, 243] width 142 height 32
click at [499, 227] on input "500" at bounding box center [563, 243] width 142 height 32
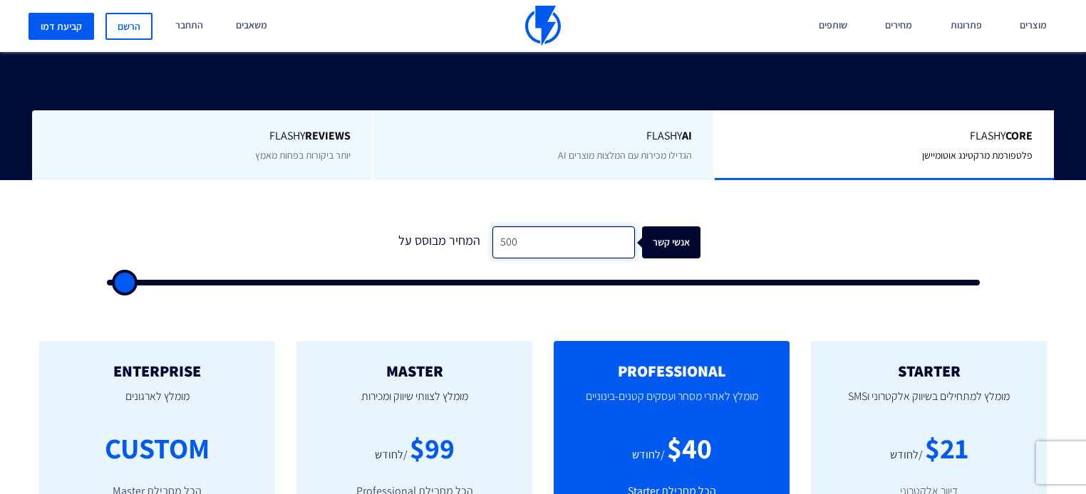
click at [502, 227] on input "500" at bounding box center [563, 243] width 142 height 32
click at [508, 227] on input "500" at bounding box center [563, 243] width 142 height 32
click at [507, 227] on input "500" at bounding box center [563, 243] width 142 height 32
click at [508, 227] on input "500" at bounding box center [563, 243] width 142 height 32
click at [513, 227] on input "500" at bounding box center [563, 243] width 142 height 32
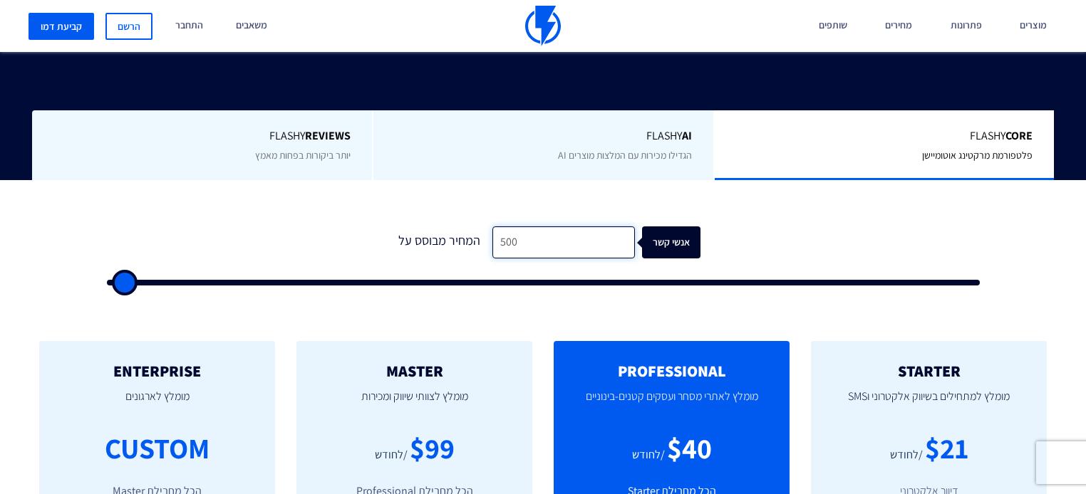
click at [513, 227] on input "500" at bounding box center [563, 243] width 142 height 32
click at [512, 227] on input "500" at bounding box center [563, 243] width 142 height 32
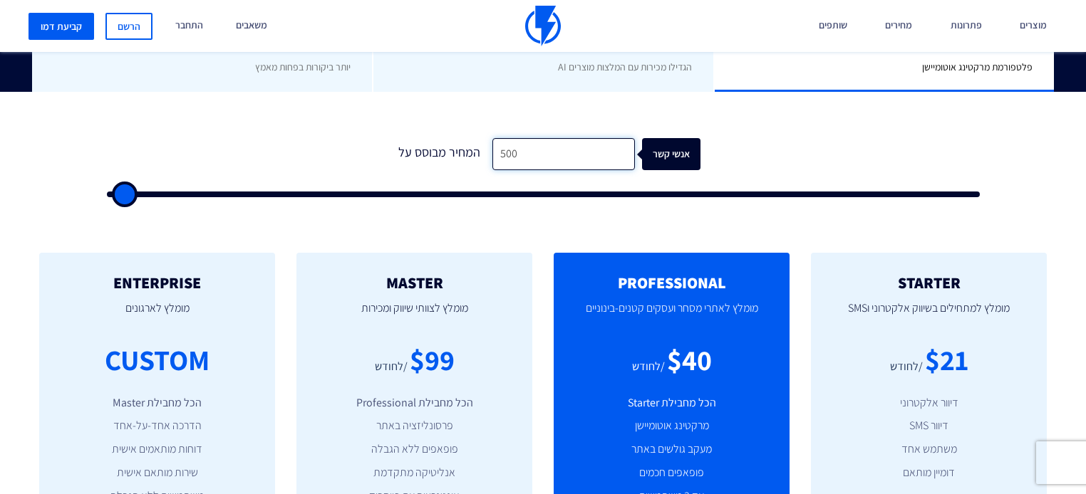
scroll to position [513, 0]
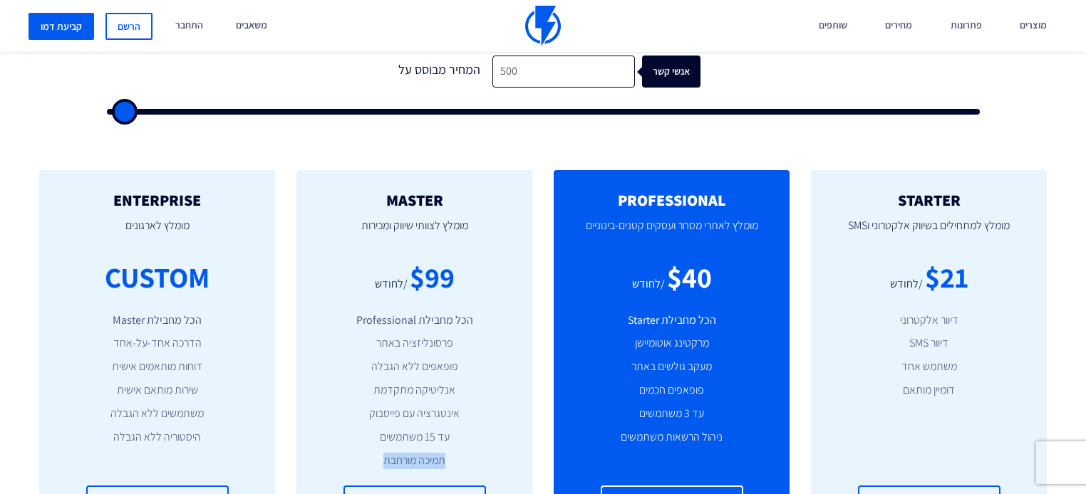
drag, startPoint x: 346, startPoint y: 431, endPoint x: 448, endPoint y: 430, distance: 102.6
click at [448, 453] on li "תמיכה מורחבת" at bounding box center [414, 461] width 193 height 16
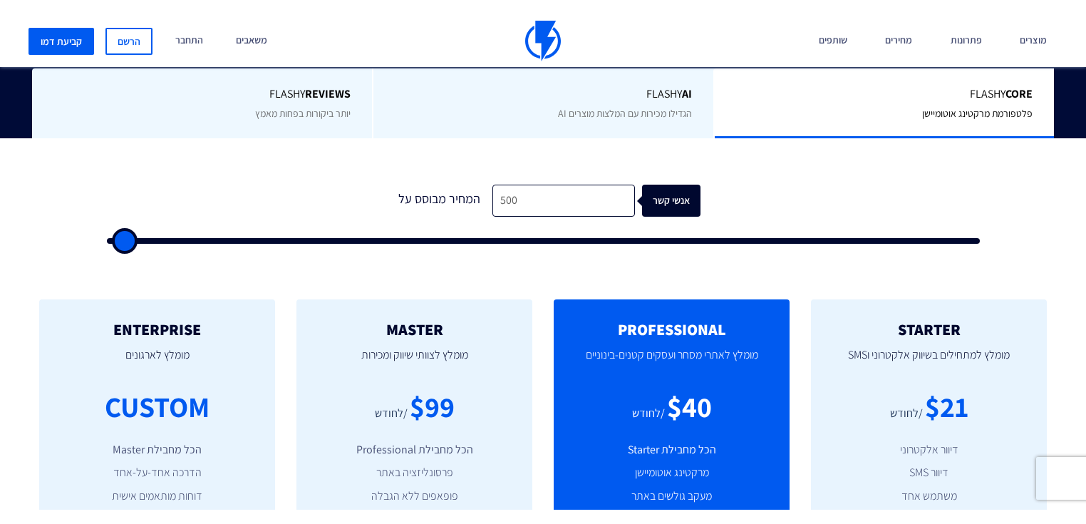
scroll to position [399, 0]
